Goal: Complete application form

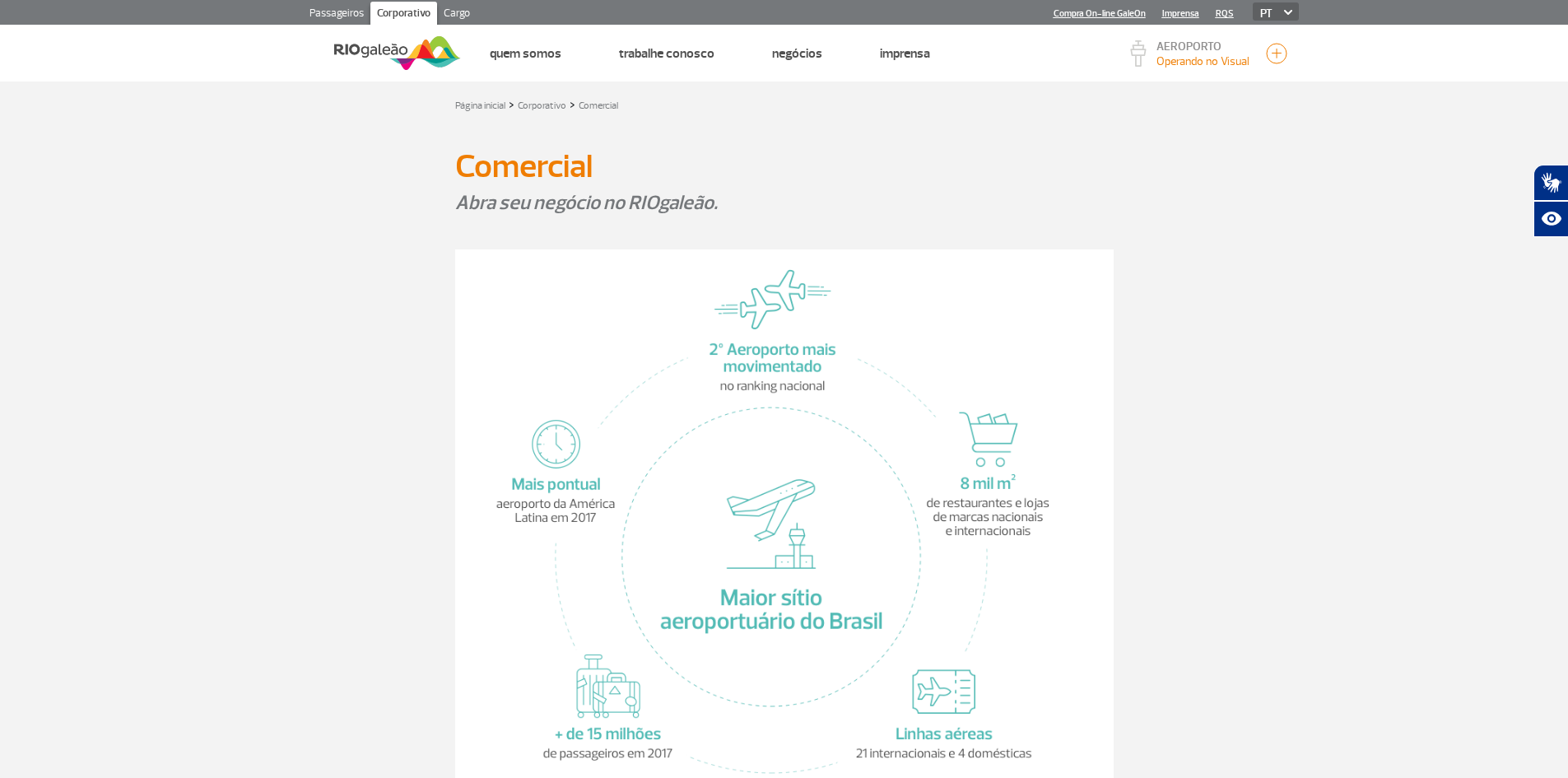
scroll to position [741, 0]
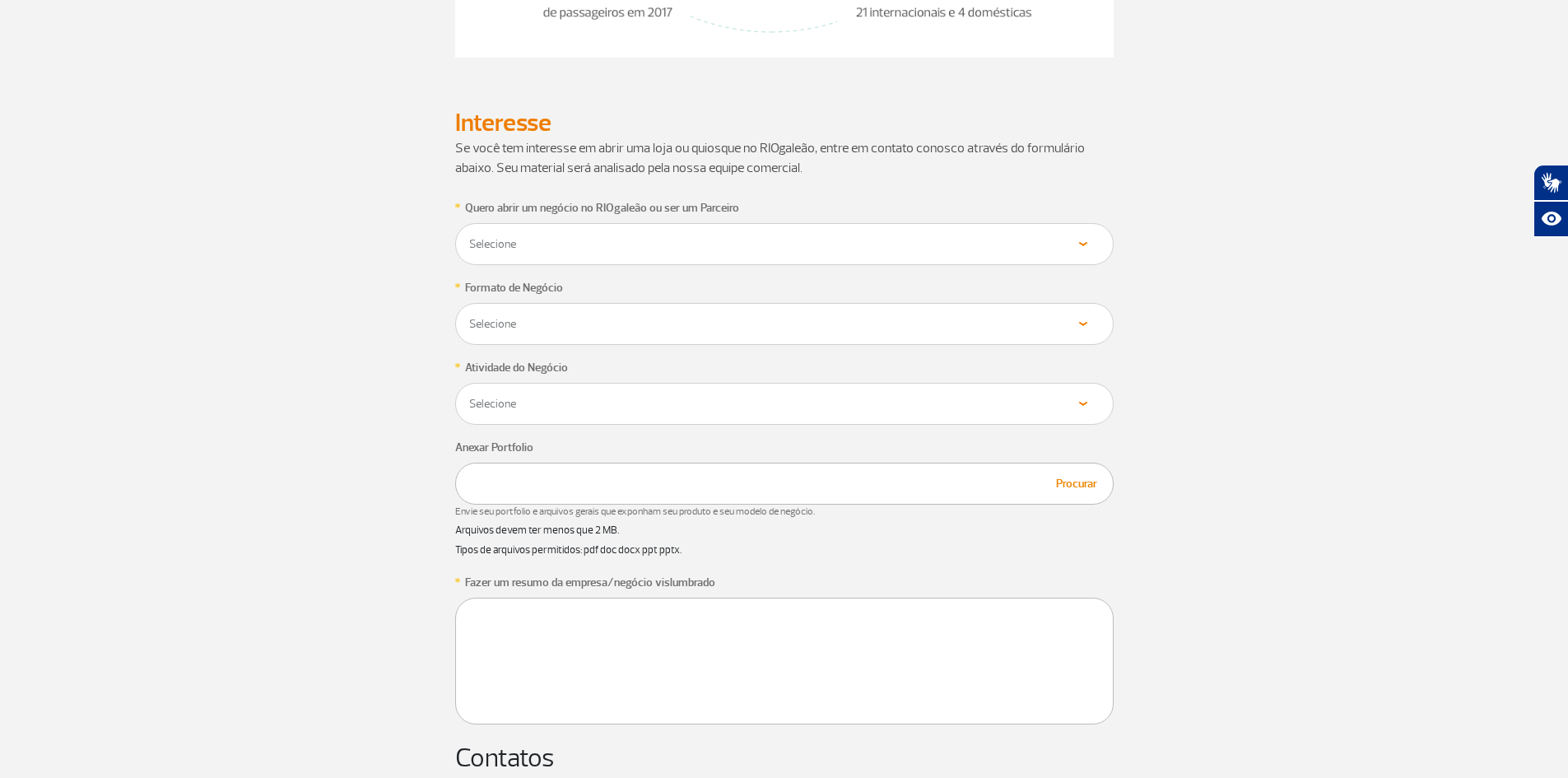
click at [853, 254] on div "Selecione Loja Quiosque Fornecedor" at bounding box center [784, 243] width 659 height 42
click at [1072, 249] on select "Selecione Loja Quiosque Fornecedor" at bounding box center [784, 243] width 632 height 15
click at [1243, 266] on div "* Quero abrir um negócio no RIOgaleão ou ser um Parceiro Selecione Loja Quiosqu…" at bounding box center [784, 698] width 938 height 1002
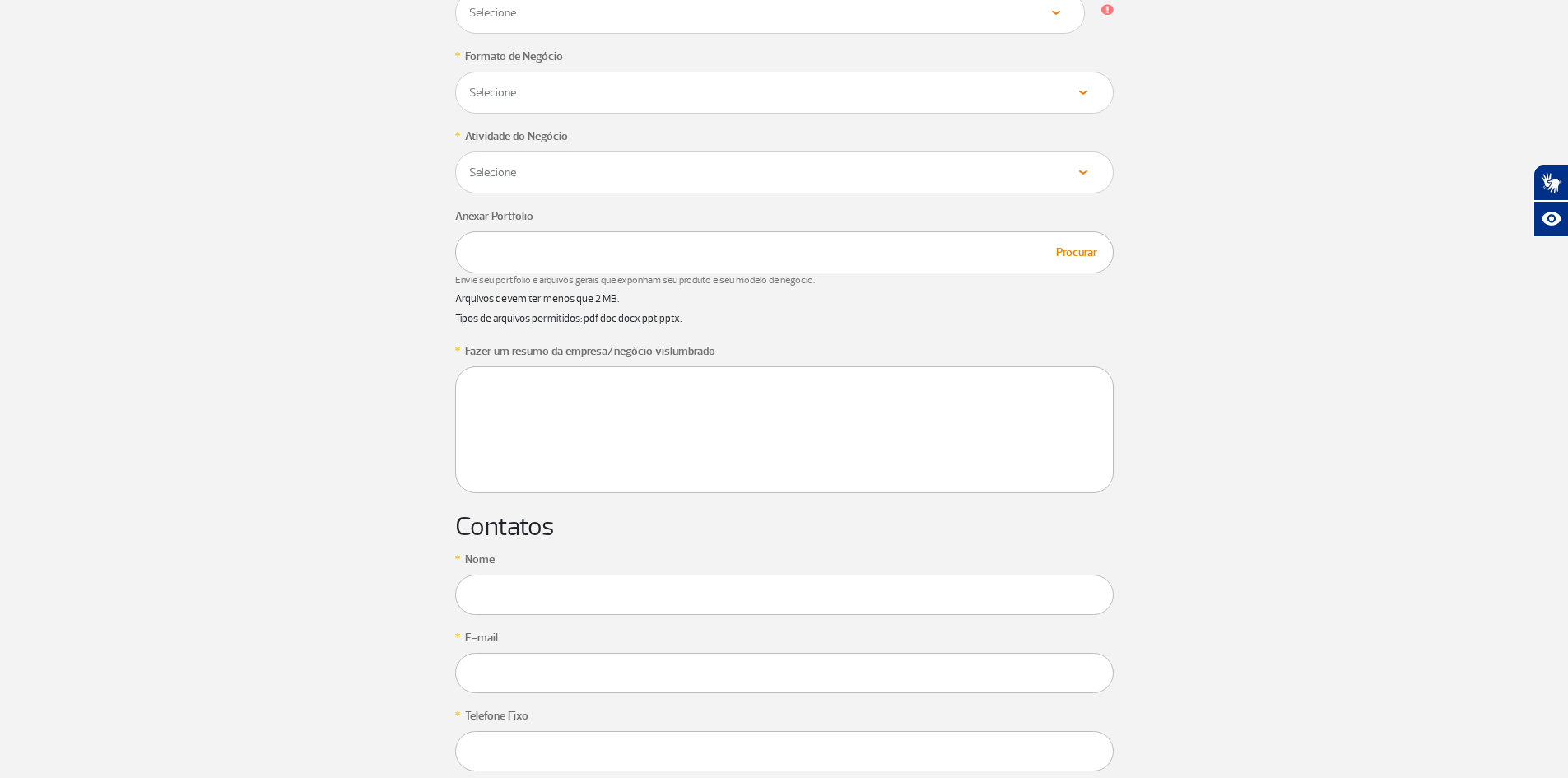
scroll to position [988, 0]
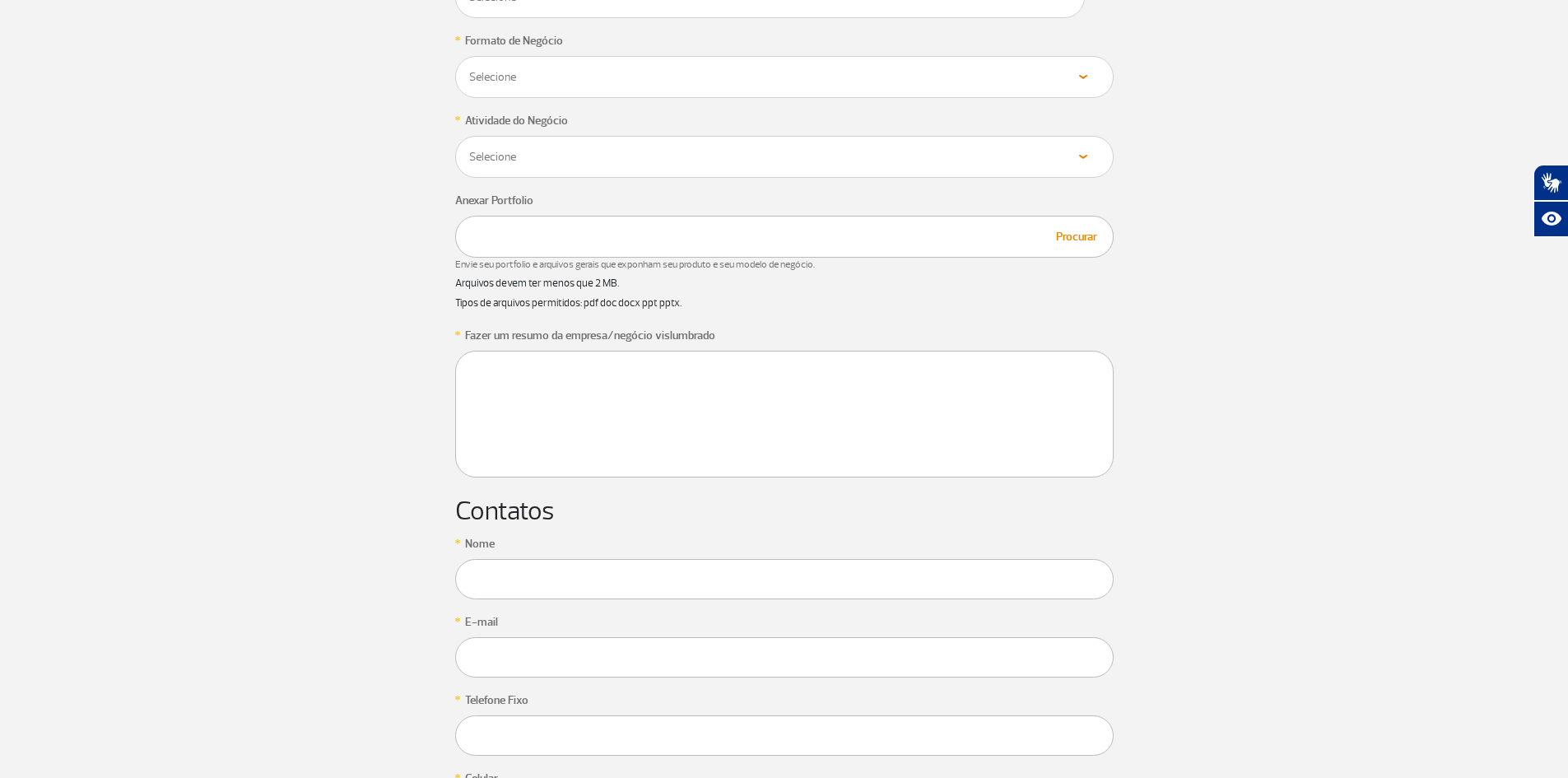
click at [542, 582] on input "text" at bounding box center [784, 579] width 659 height 41
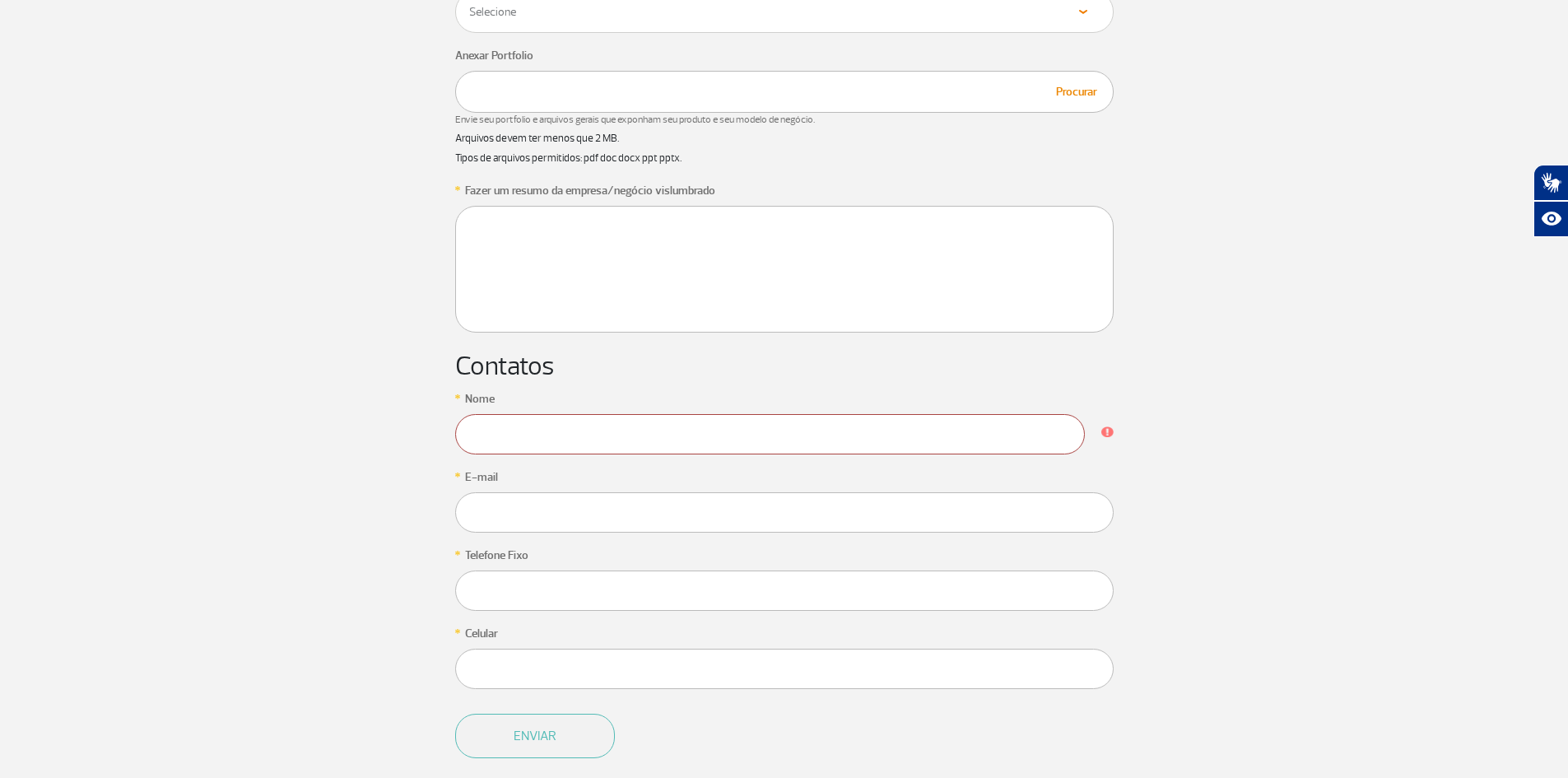
scroll to position [1235, 0]
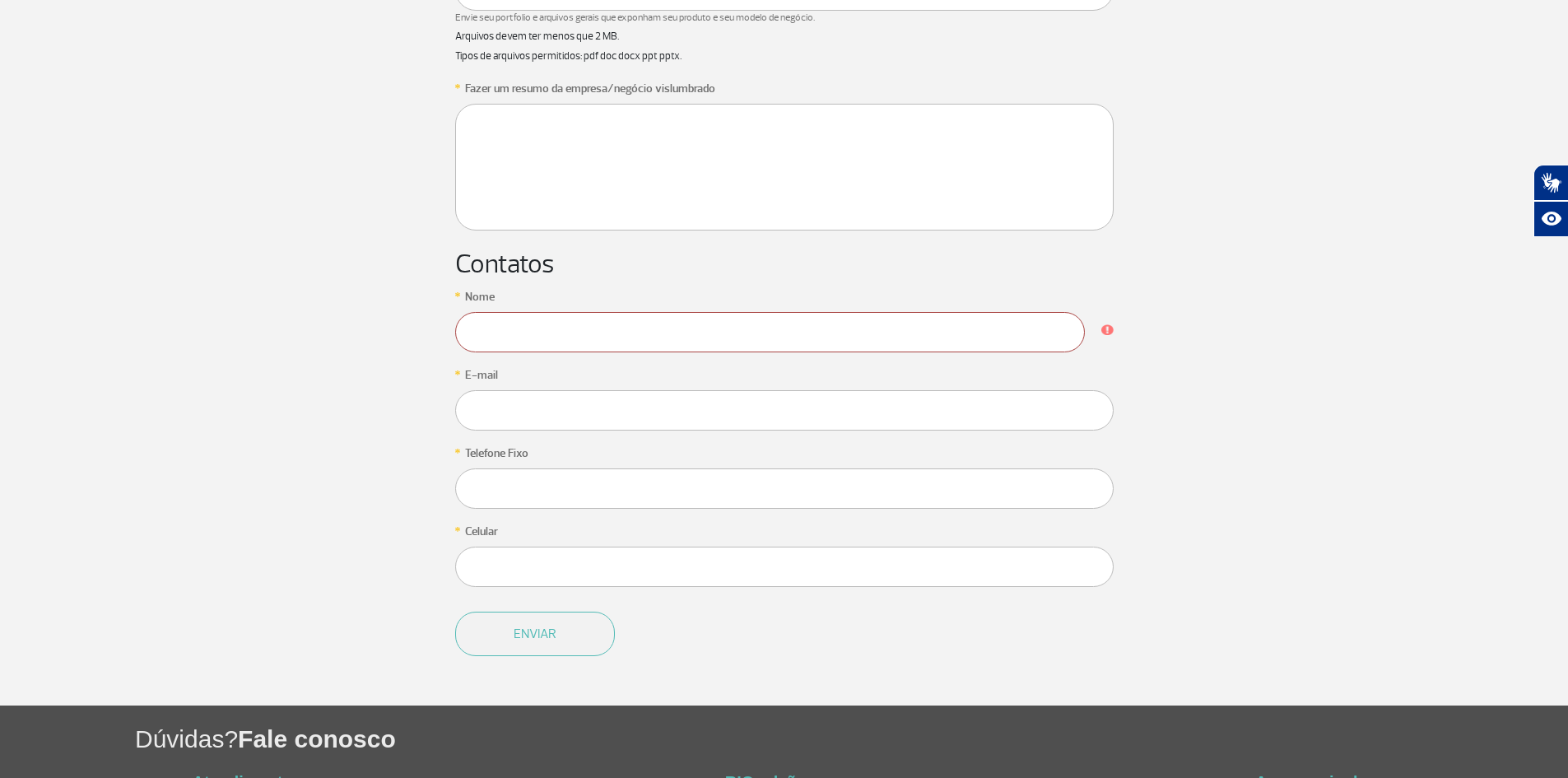
click at [697, 431] on input "text" at bounding box center [784, 410] width 659 height 41
click at [697, 431] on input "text" at bounding box center [784, 410] width 659 height 41
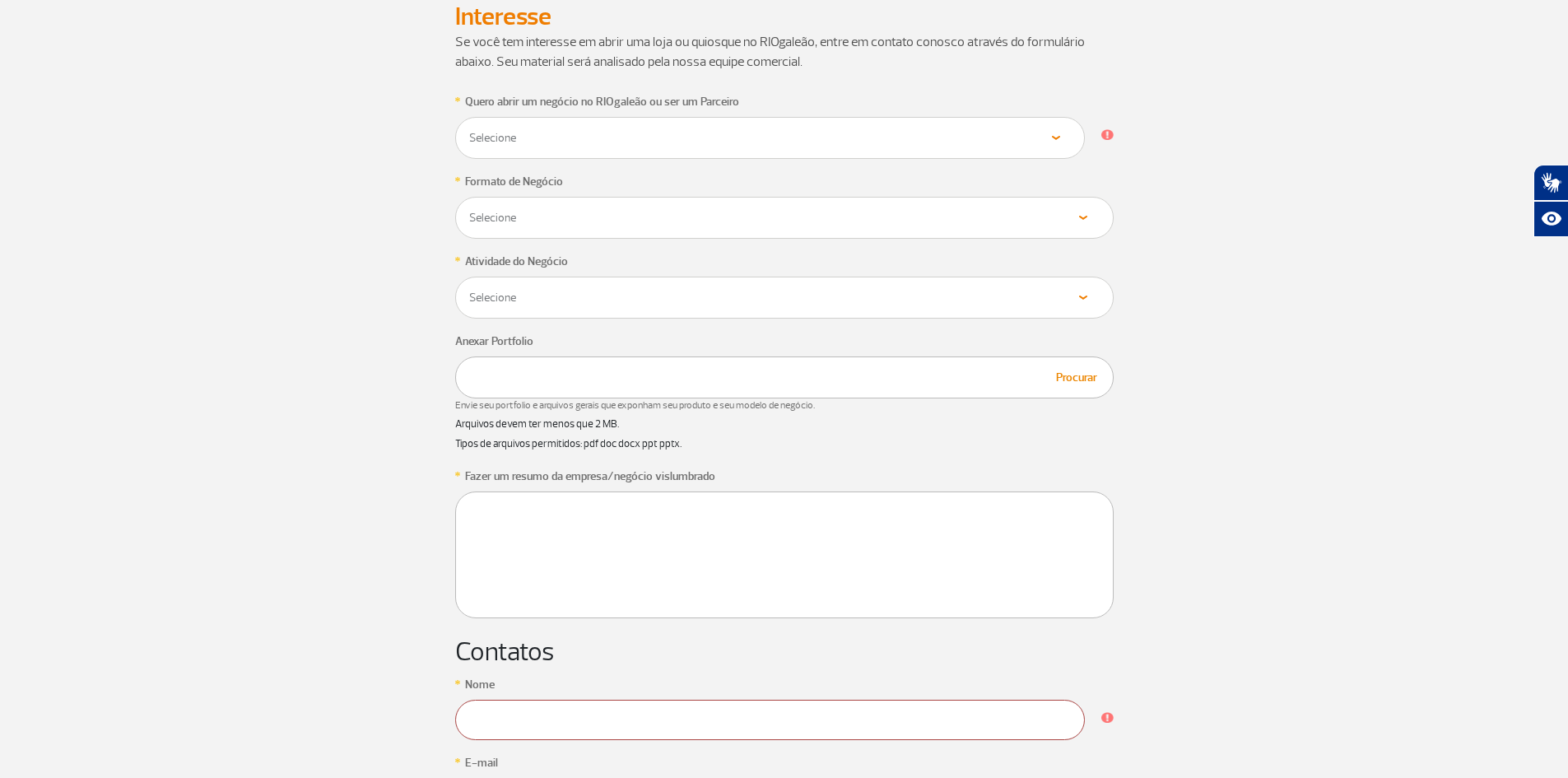
scroll to position [823, 0]
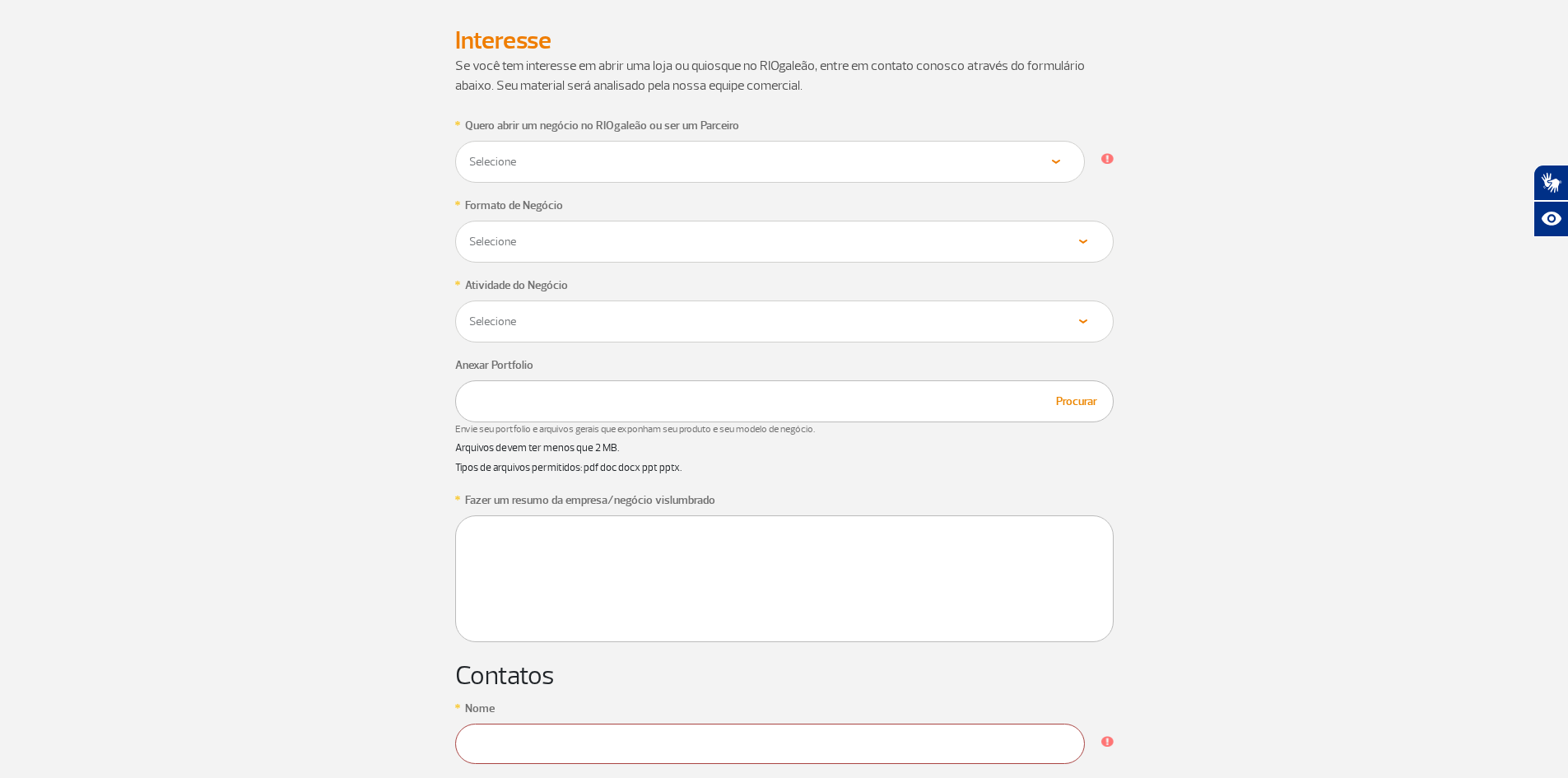
click at [788, 169] on select "Selecione Alimentos & Bebidas Joalheria, Bijouterias, Relógios Moda e Acessório…" at bounding box center [770, 161] width 604 height 15
click at [1216, 337] on app-form-ic "* Quero abrir um negócio no RIOgaleão ou ser um Parceiro Selecione Loja Quiosqu…" at bounding box center [784, 616] width 914 height 1002
click at [1217, 395] on app-form-ic "* Quero abrir um negócio no RIOgaleão ou ser um Parceiro Selecione Loja Quiosqu…" at bounding box center [784, 616] width 914 height 1002
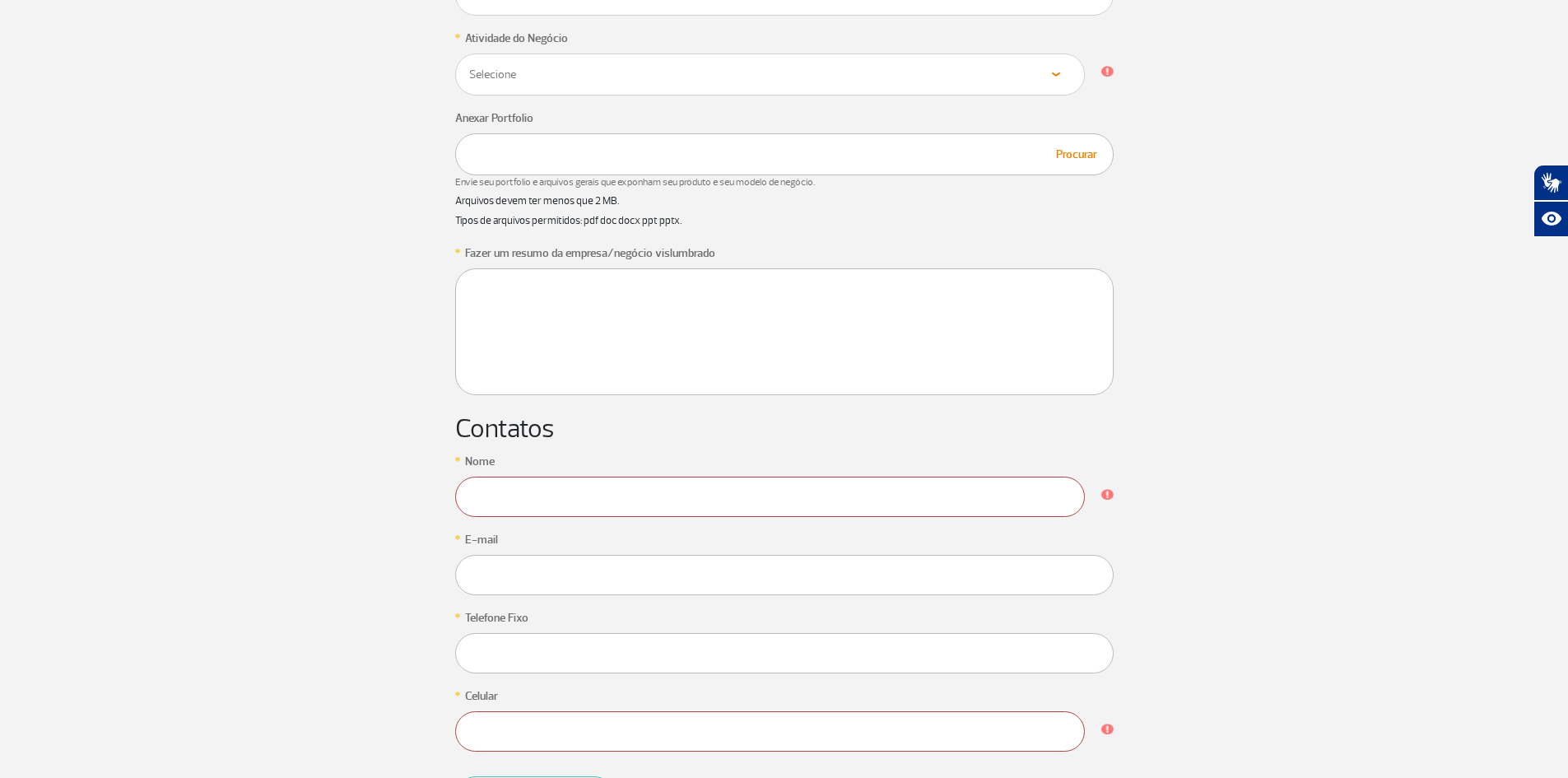
scroll to position [741, 0]
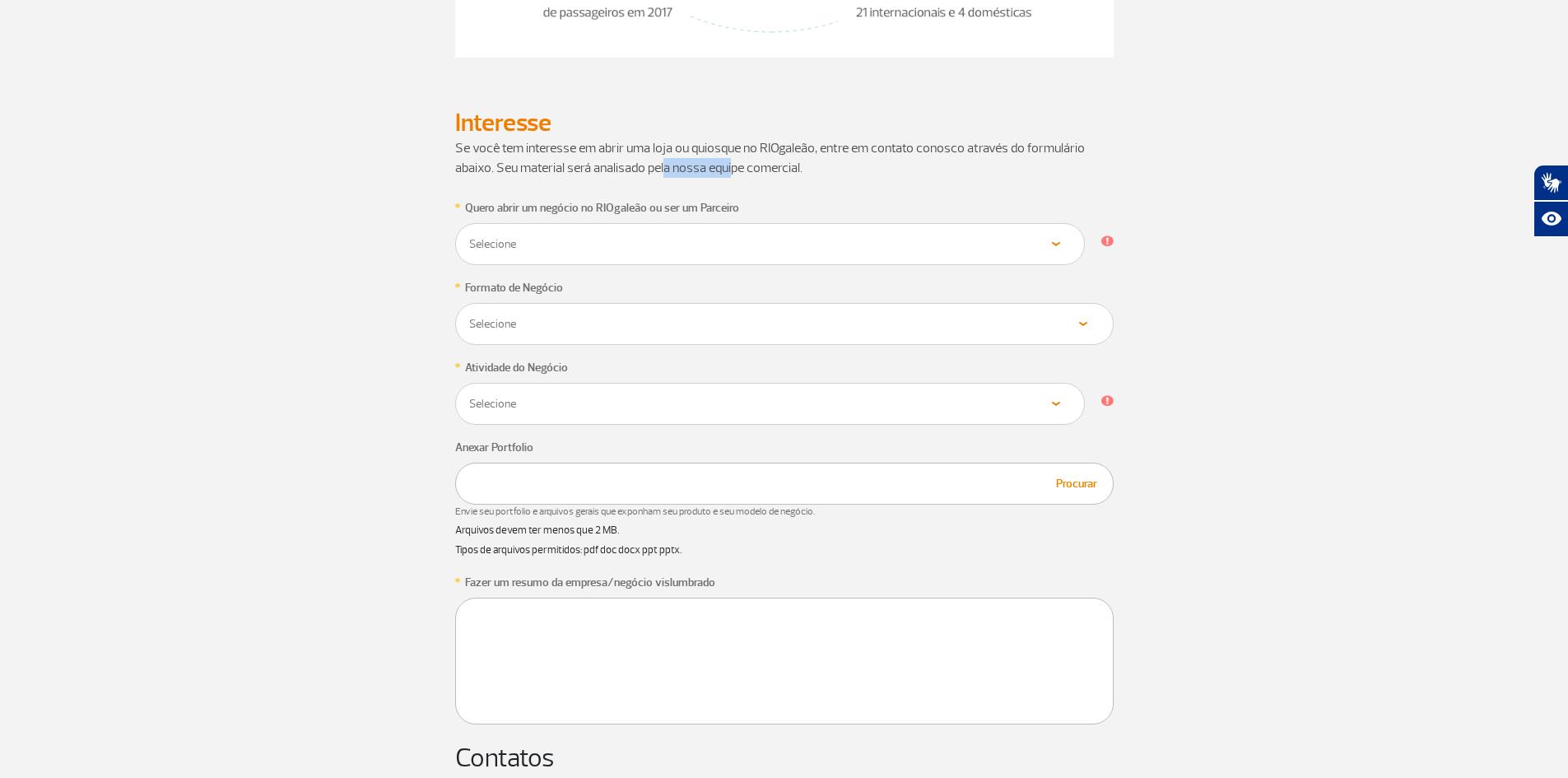
drag, startPoint x: 662, startPoint y: 167, endPoint x: 733, endPoint y: 170, distance: 71.1
click at [733, 170] on p "Se você tem interesse em abrir uma loja ou quiosque no RIOgaleão, entre em cont…" at bounding box center [784, 158] width 659 height 40
click at [898, 174] on p "Se você tem interesse em abrir uma loja ou quiosque no RIOgaleão, entre em cont…" at bounding box center [784, 158] width 659 height 40
click at [615, 265] on div "Selecione Alimentos & Bebidas Joalheria, Bijouterias, Relógios Moda e Acessório…" at bounding box center [770, 243] width 630 height 42
click at [1060, 233] on div "Selecione Loja Quiosque Fornecedor" at bounding box center [770, 243] width 630 height 42
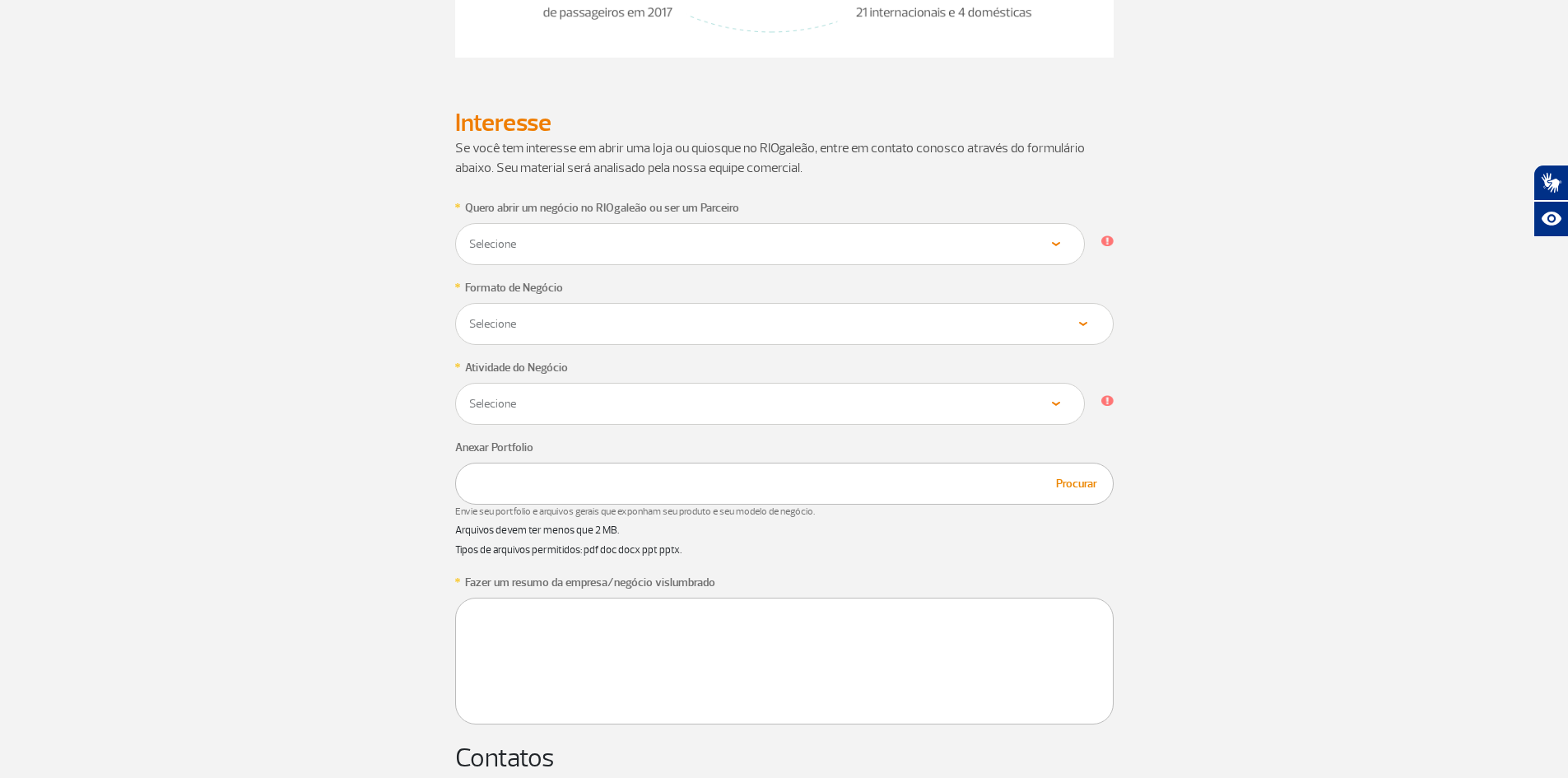
click at [1046, 248] on select "Selecione Loja Quiosque Fornecedor" at bounding box center [770, 243] width 604 height 15
click at [1055, 252] on select "Selecione Alimentos & Bebidas Joalheria, Bijouterias, Relógios Moda e Acessório…" at bounding box center [770, 243] width 604 height 15
click at [553, 216] on label "Atividade do Negócio" at bounding box center [602, 207] width 274 height 17
click at [764, 265] on div "Selecione Alimentos & Bebidas Joalheria, Bijouterias, Relógios Moda e Acessório…" at bounding box center [770, 243] width 630 height 42
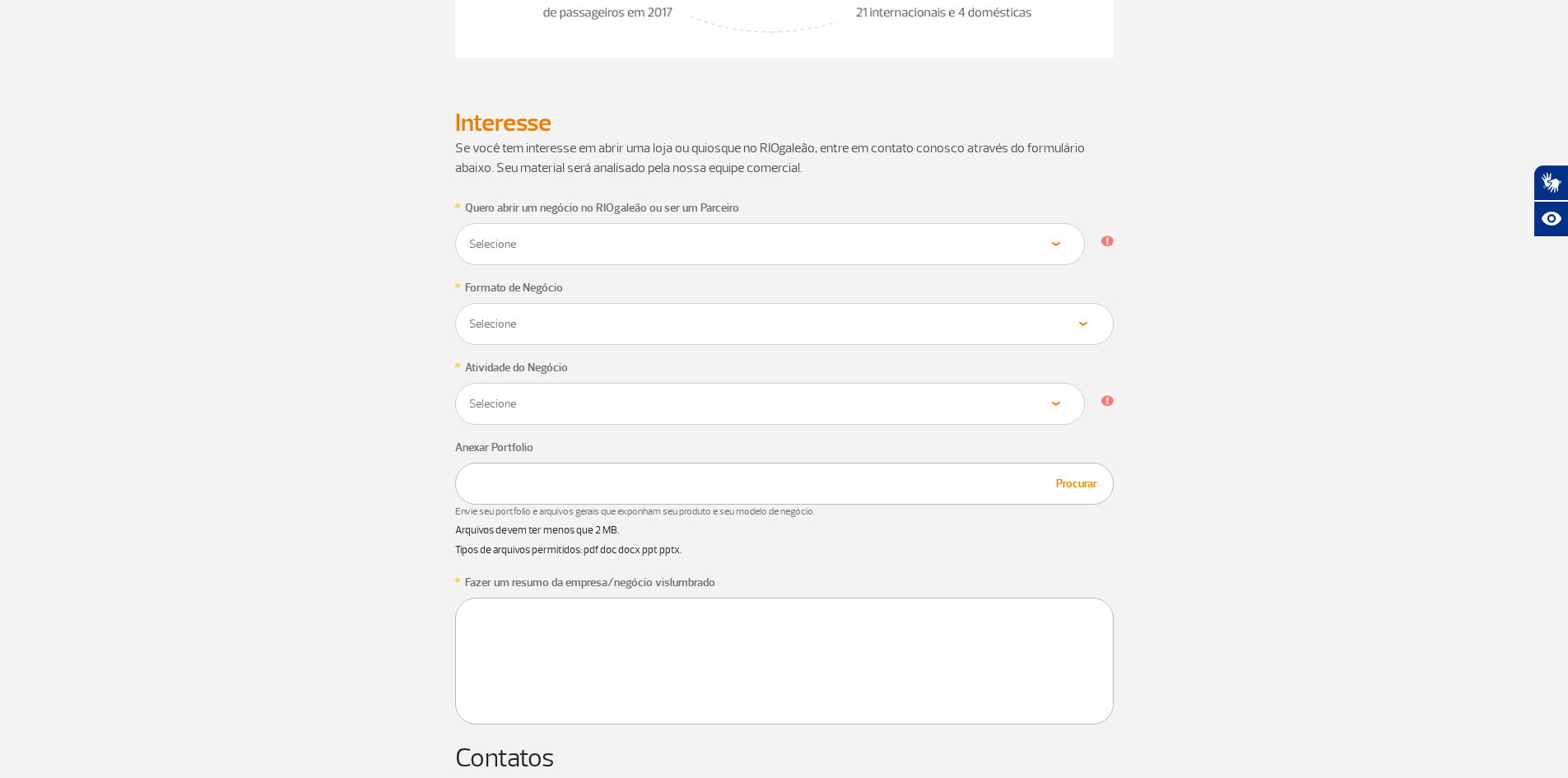
click at [765, 252] on select "Selecione Alimentos & Bebidas Joalheria, Bijouterias, Relógios Moda e Acessório…" at bounding box center [770, 243] width 604 height 15
drag, startPoint x: 572, startPoint y: 368, endPoint x: 467, endPoint y: 367, distance: 105.0
click at [467, 265] on div "* Atividade do Negócio Selecione Alimentos & Bebidas Joalheria, Bijouterias, Re…" at bounding box center [784, 231] width 659 height 68
copy label "Atividade do Negócio"
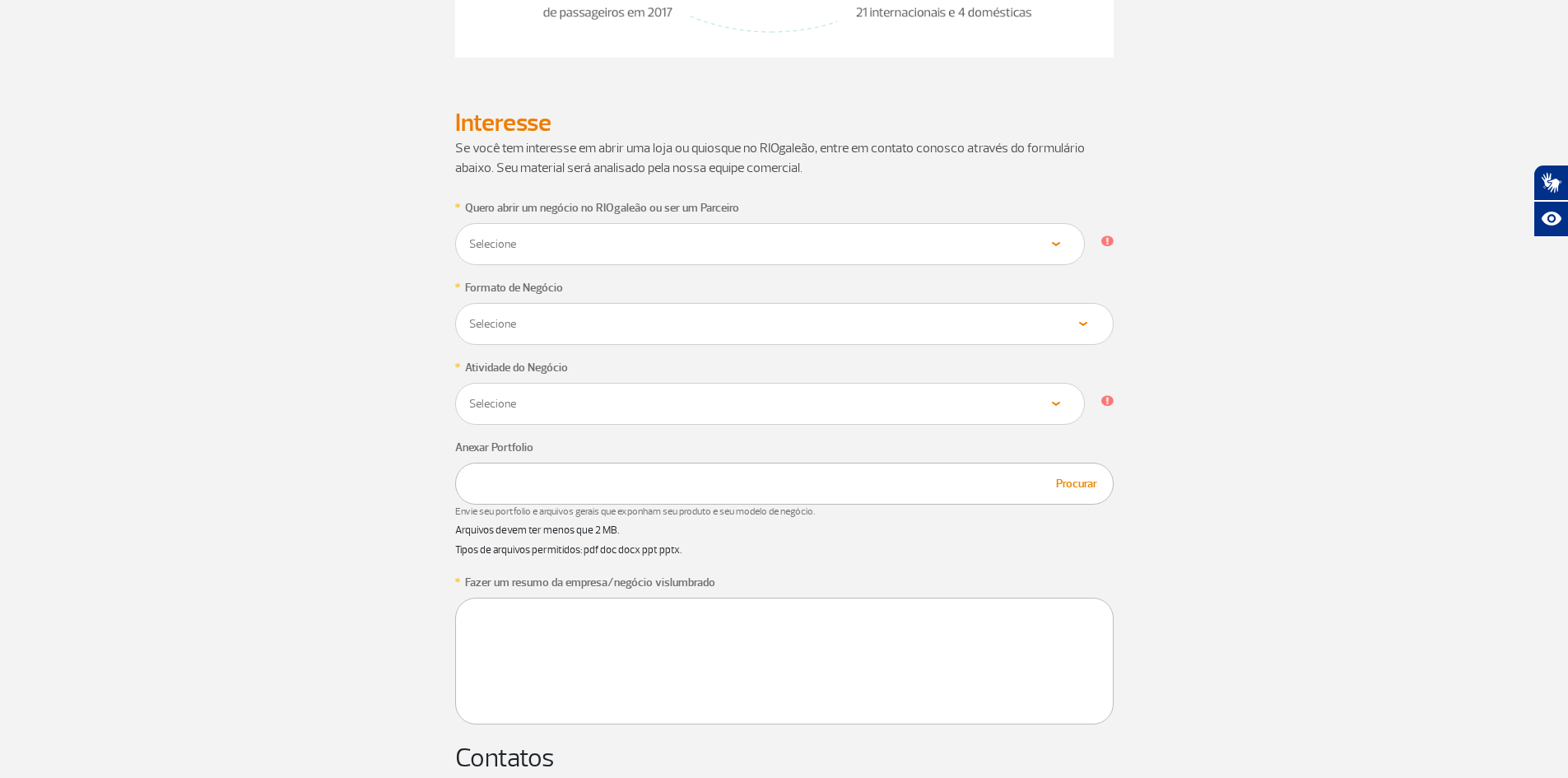
click at [1370, 451] on section "* Quero abrir um negócio no RIOgaleão ou ser um Parceiro Selecione Loja Quiosqu…" at bounding box center [784, 698] width 1568 height 1002
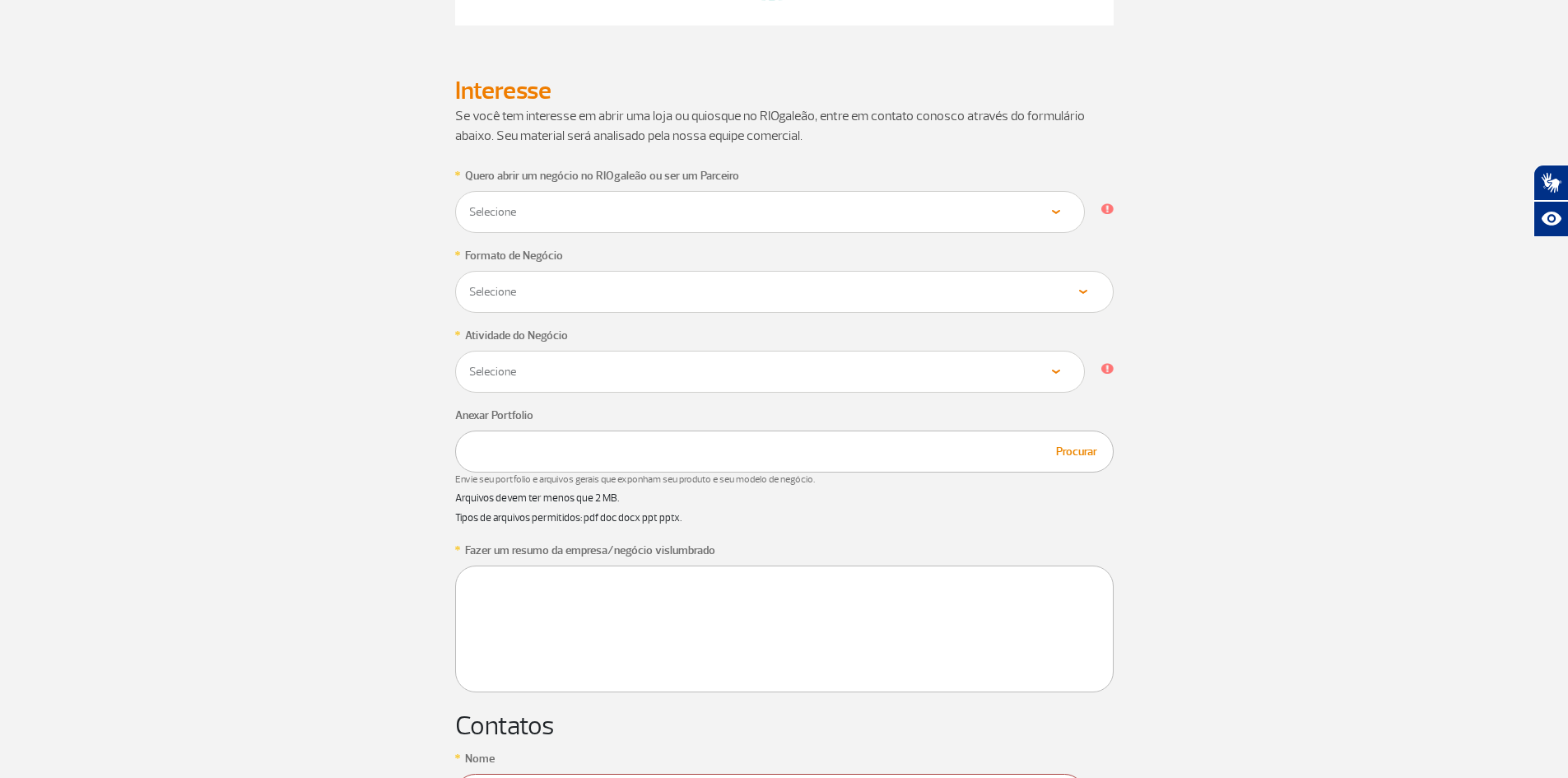
scroll to position [744, 0]
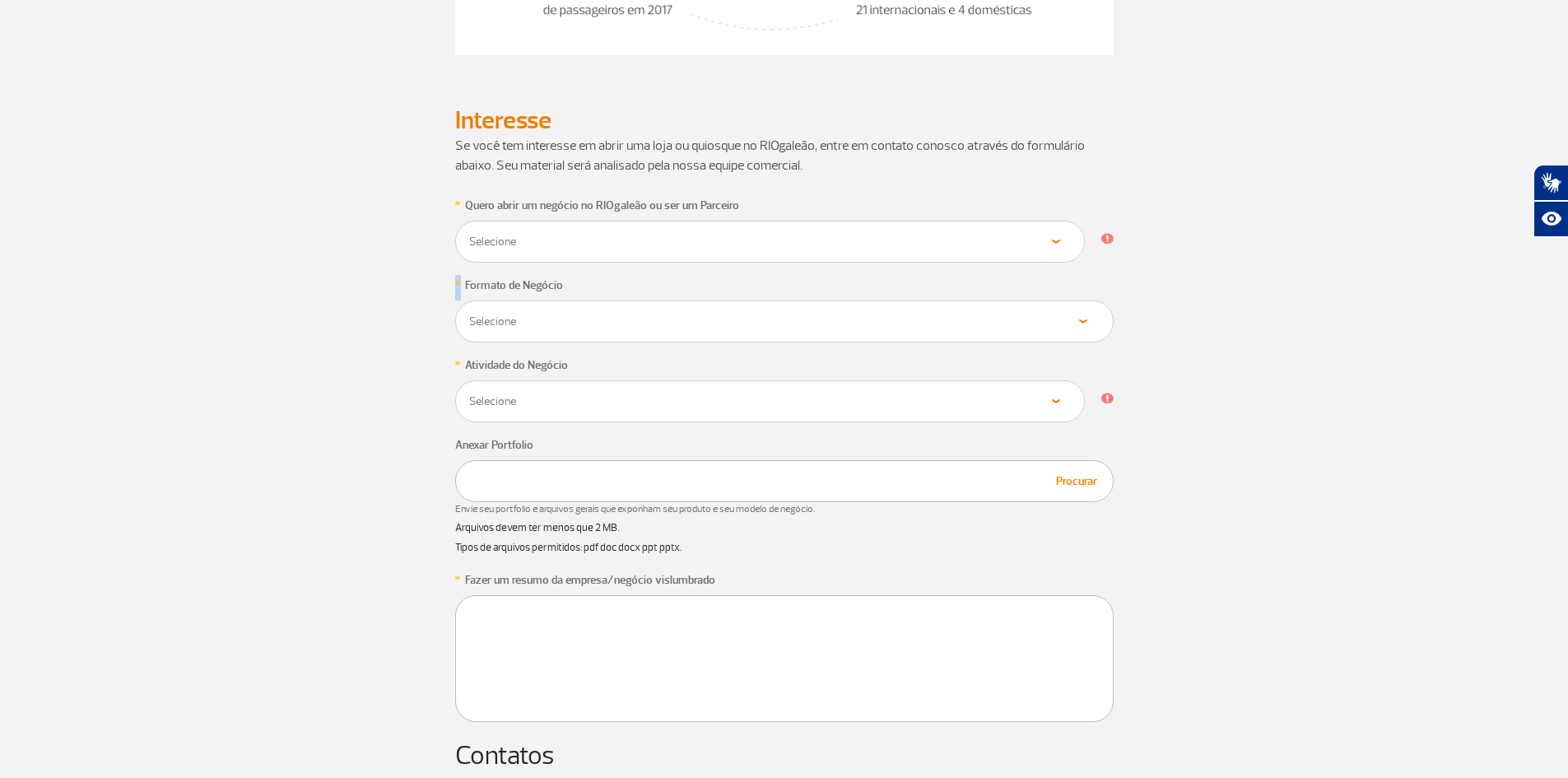
click at [455, 212] on span "*" at bounding box center [458, 206] width 5 height 13
copy span "*"
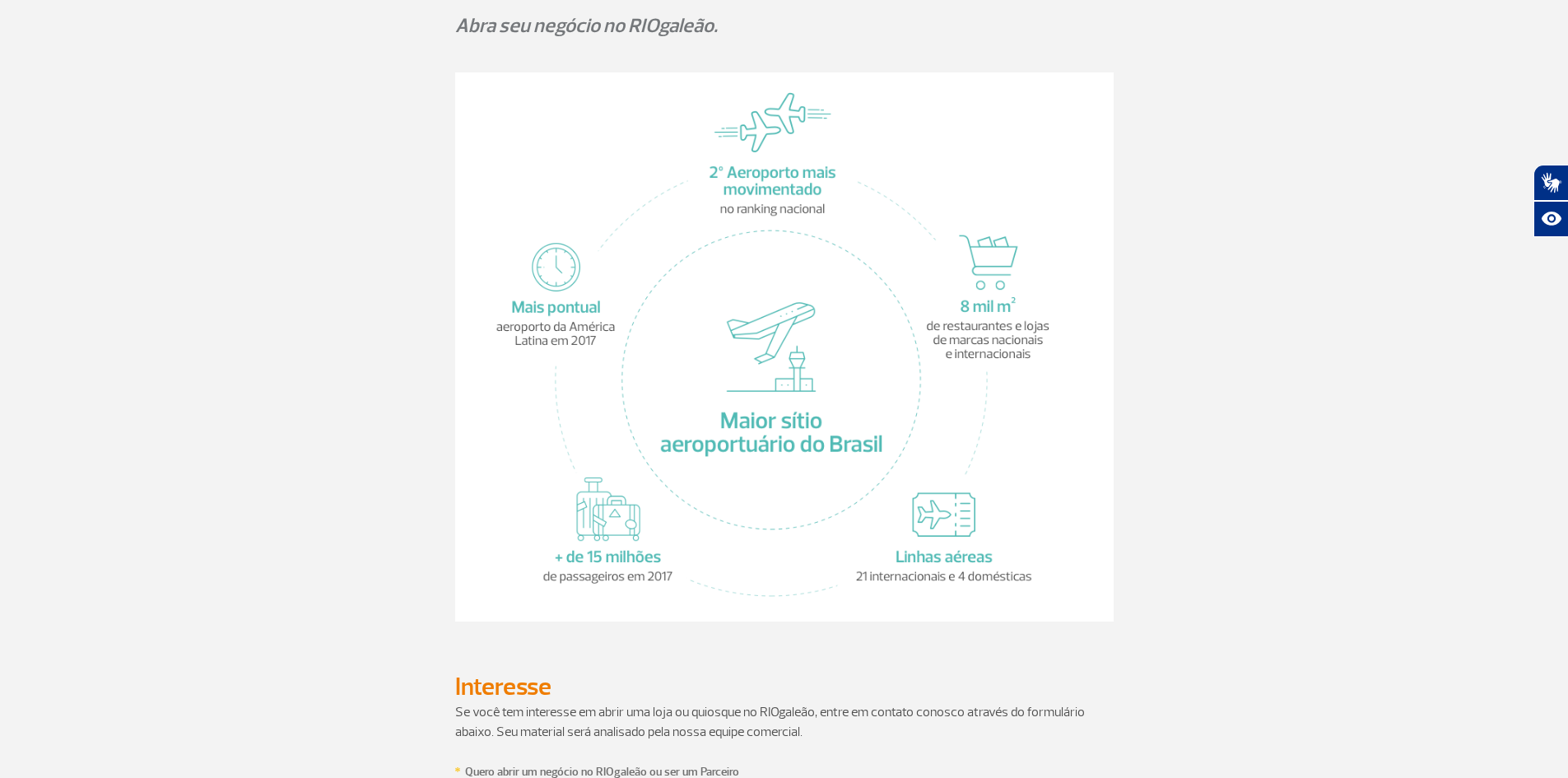
scroll to position [0, 0]
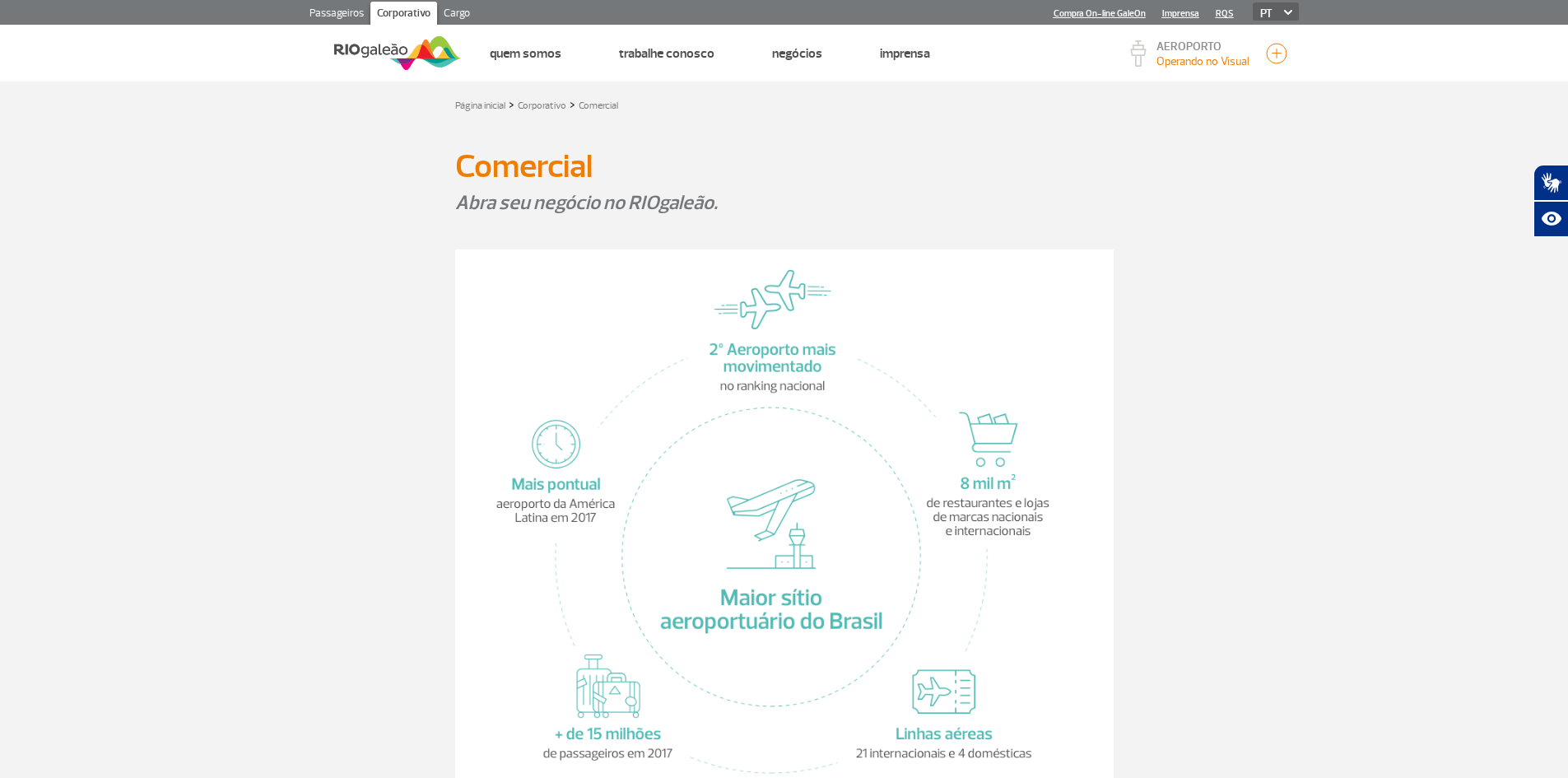
click at [396, 30] on div at bounding box center [379, 52] width 164 height 57
click at [401, 40] on img at bounding box center [397, 53] width 127 height 41
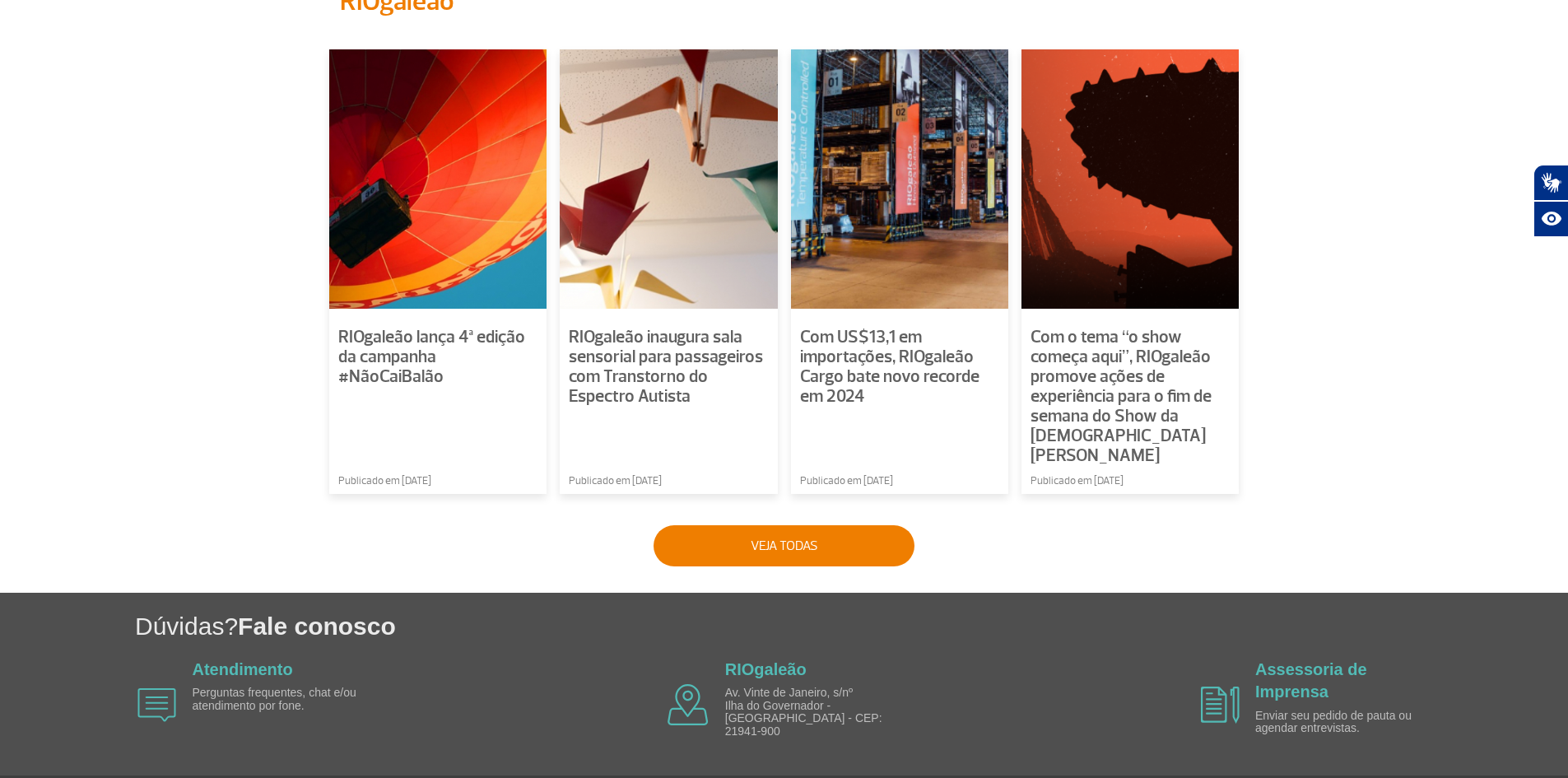
scroll to position [1135, 0]
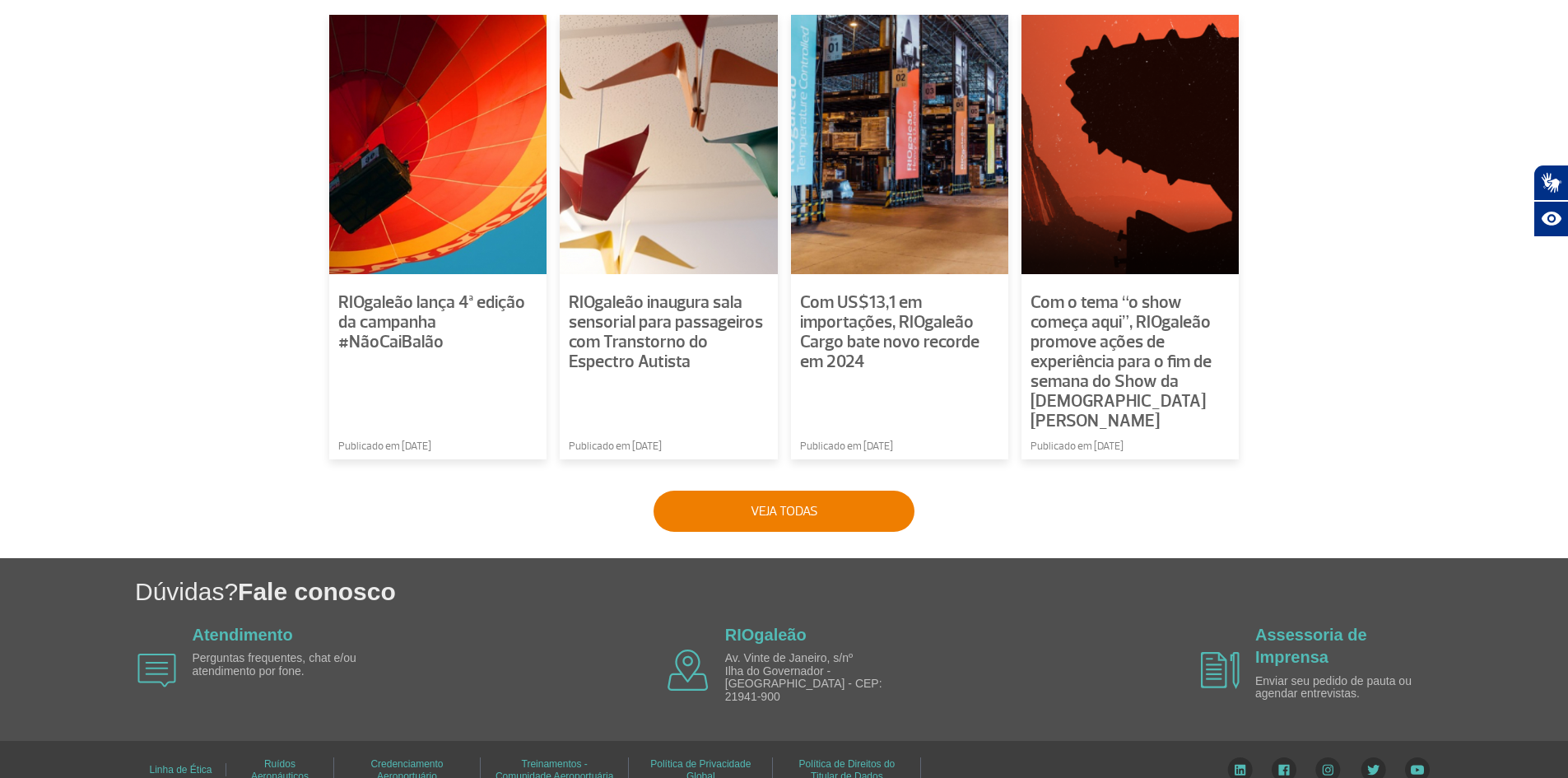
click at [1350, 377] on section "Notícias do RIOgaleão RIOgaleão lança 4ª edição da campanha #NãoCaiBalão Public…" at bounding box center [784, 233] width 1568 height 598
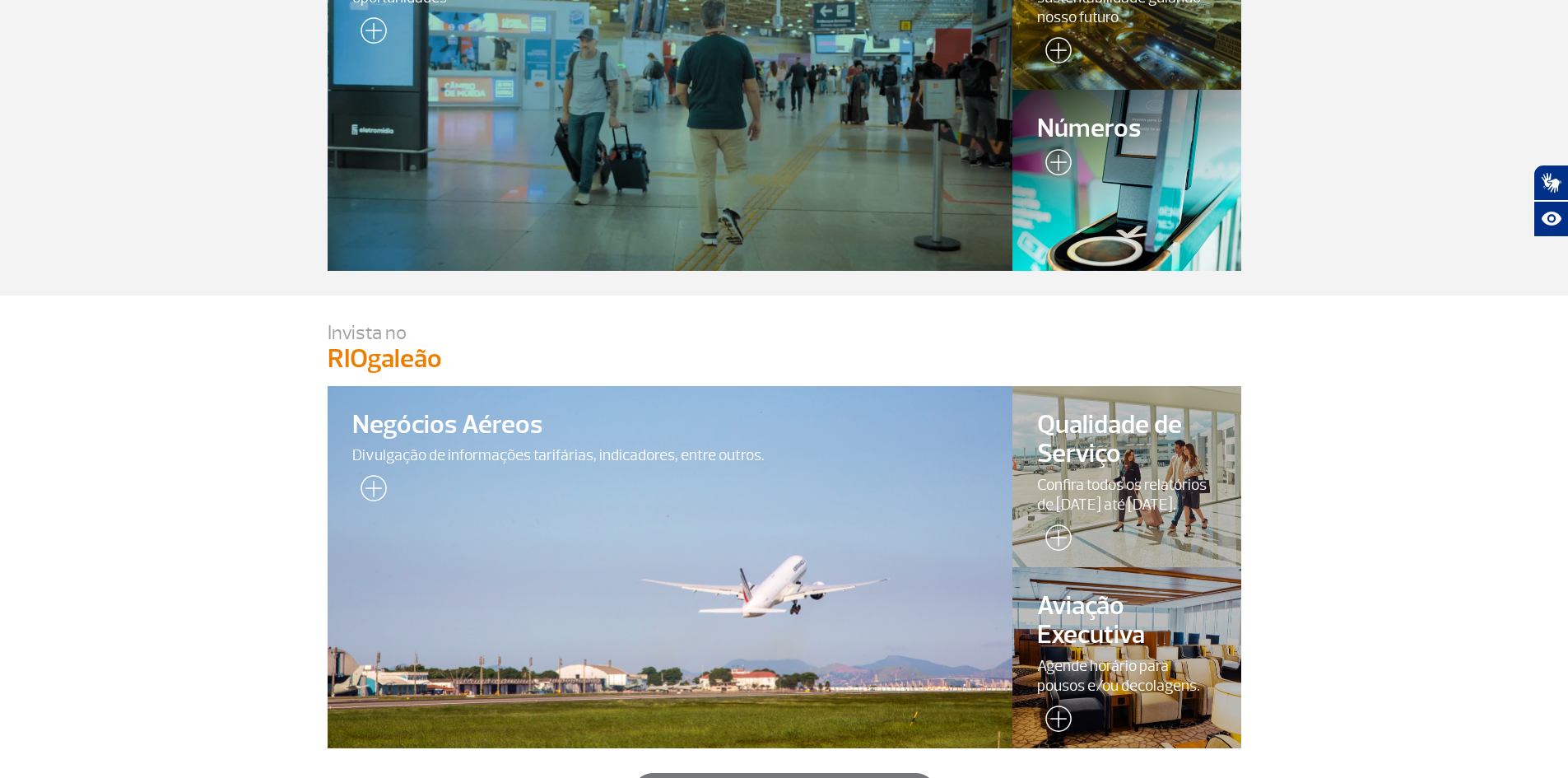
scroll to position [641, 0]
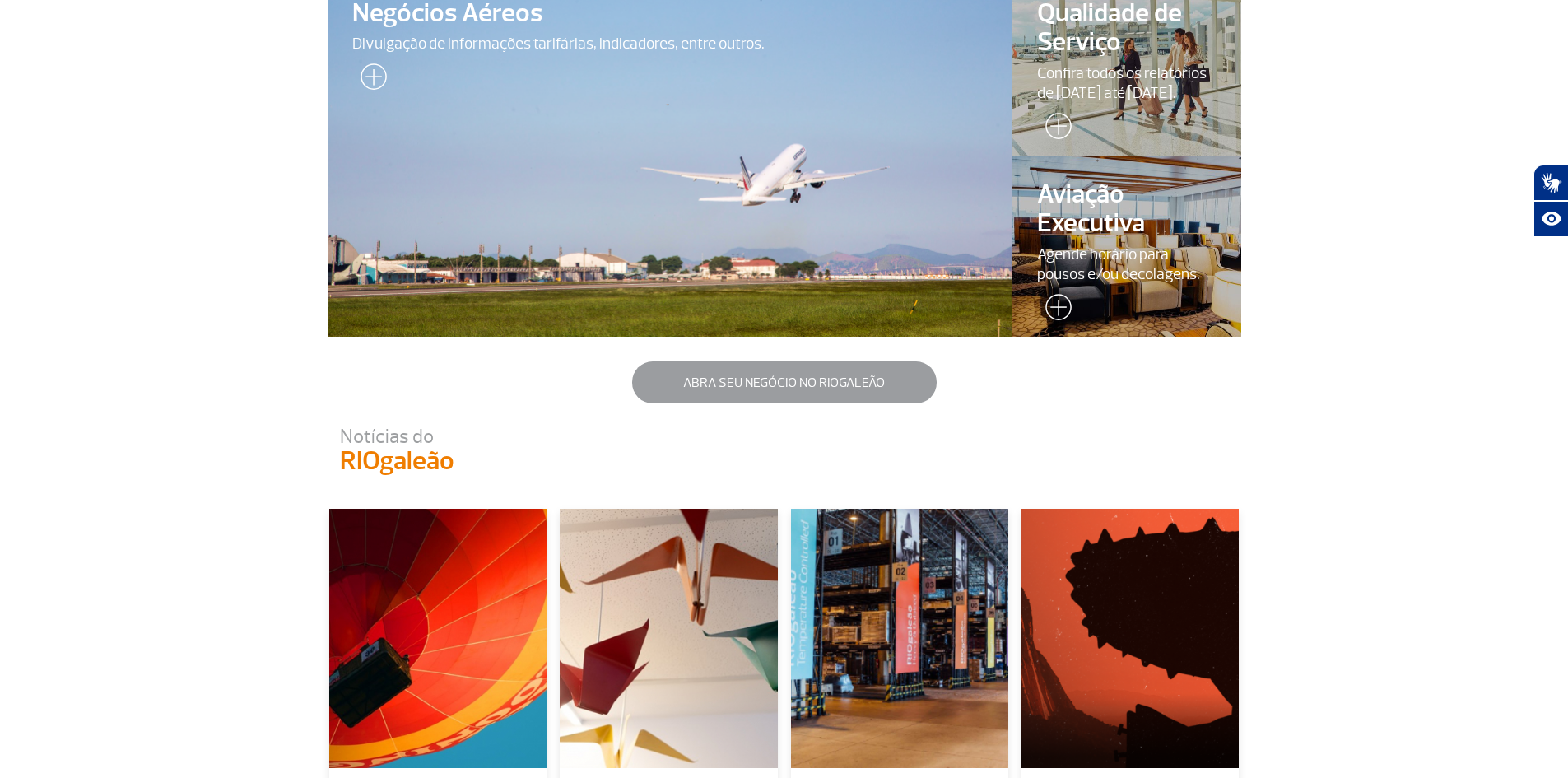
click at [770, 376] on button "Abra seu negócio no RIOgaleão" at bounding box center [784, 382] width 305 height 42
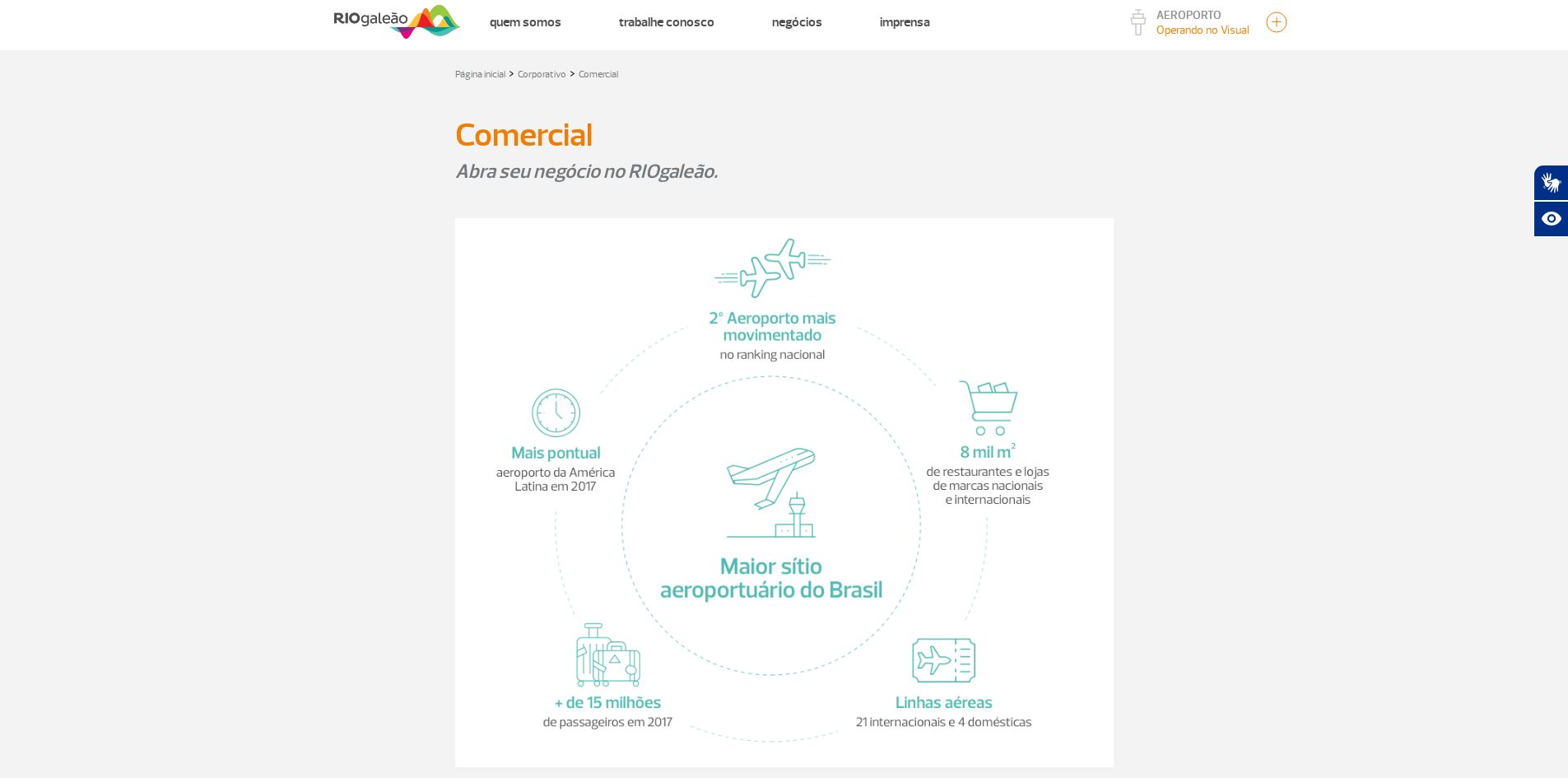
scroll to position [3, 0]
